Goal: Navigation & Orientation: Understand site structure

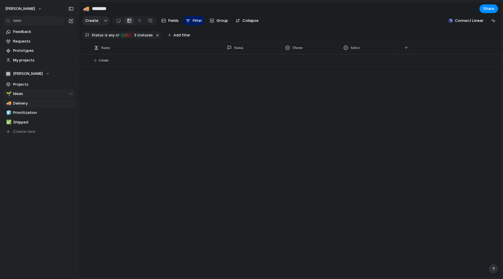
click at [22, 97] on link "🌱 Ideas" at bounding box center [39, 93] width 73 height 9
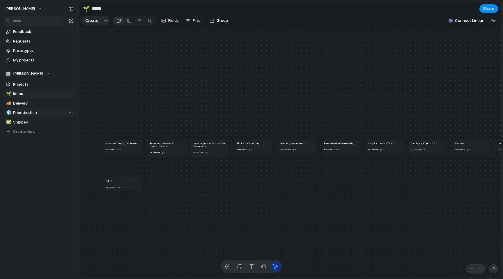
click at [22, 111] on span "Prioritization" at bounding box center [43, 113] width 61 height 6
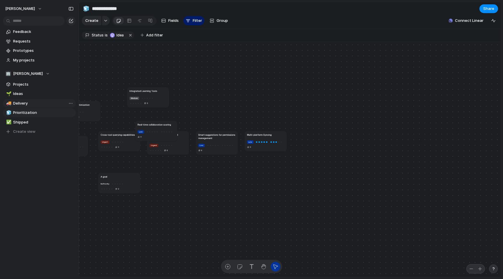
click at [41, 101] on span "Delivery" at bounding box center [43, 104] width 61 height 6
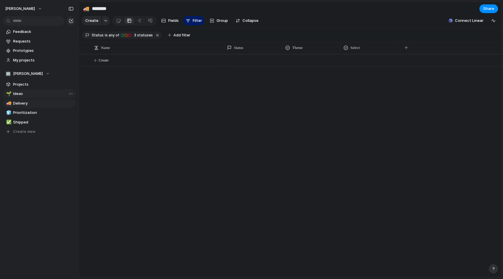
click at [27, 94] on span "Ideas" at bounding box center [43, 94] width 61 height 6
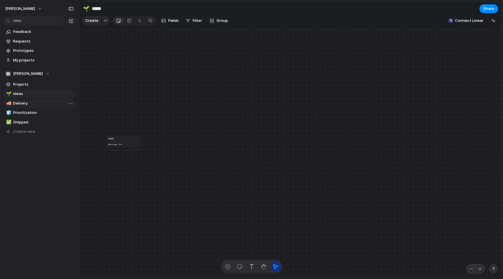
click at [36, 107] on link "🚚 Delivery" at bounding box center [39, 103] width 73 height 9
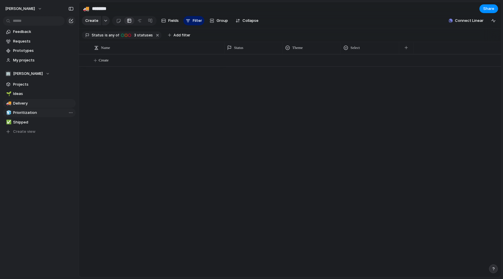
click at [32, 115] on span "Prioritization" at bounding box center [43, 113] width 61 height 6
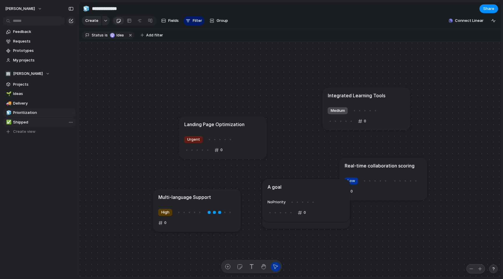
click at [25, 123] on span "Shipped" at bounding box center [43, 122] width 61 height 6
type input "*******"
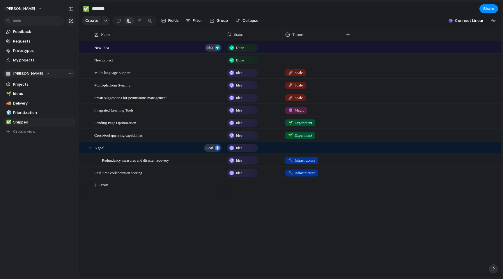
click at [47, 74] on div "🏢 [PERSON_NAME]" at bounding box center [27, 74] width 45 height 6
click at [42, 149] on div "🏢 Yazan-masafah Create new team" at bounding box center [251, 139] width 503 height 279
click at [35, 153] on div "Team settings Copy link Add members" at bounding box center [251, 139] width 503 height 279
